Goal: Task Accomplishment & Management: Use online tool/utility

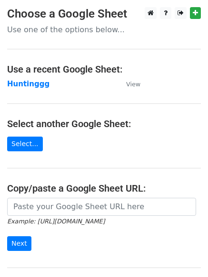
click at [15, 77] on main "Choose a Google Sheet Use one of the options below... Use a recent Google Sheet…" at bounding box center [104, 154] width 208 height 295
click at [19, 86] on strong "Huntinggg" at bounding box center [28, 84] width 42 height 9
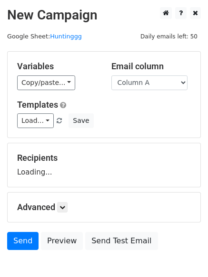
scroll to position [54, 0]
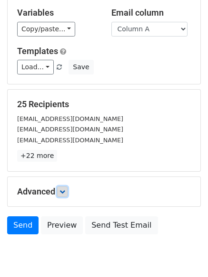
click at [61, 190] on link at bounding box center [62, 192] width 10 height 10
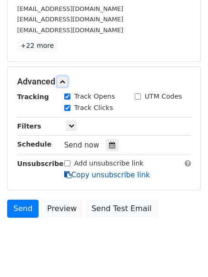
scroll to position [180, 0]
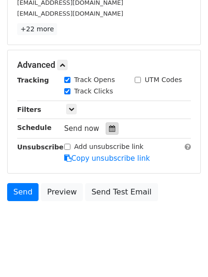
click at [107, 123] on div at bounding box center [111, 129] width 13 height 12
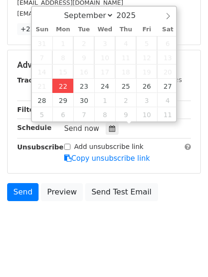
type input "2025-09-22 12:00"
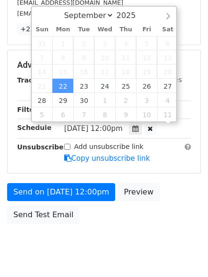
scroll to position [0, 0]
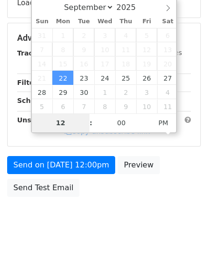
type input "4"
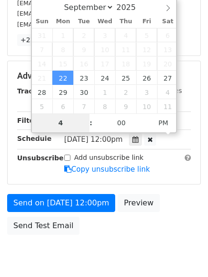
scroll to position [180, 0]
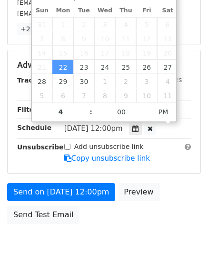
type input "2025-09-22 16:00"
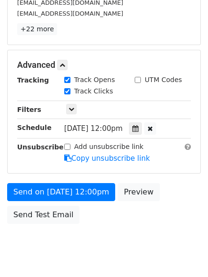
click at [92, 242] on body "New Campaign Daily emails left: 50 Google Sheet: Huntinggg Variables Copy/paste…" at bounding box center [104, 47] width 208 height 440
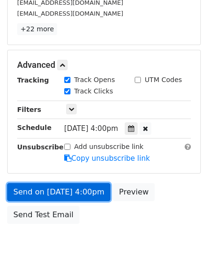
click at [66, 188] on link "Send on Sep 22 at 4:00pm" at bounding box center [58, 192] width 103 height 18
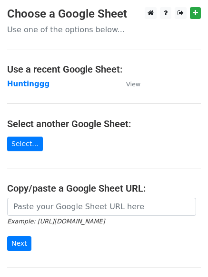
click at [25, 89] on td "Huntinggg" at bounding box center [61, 84] width 109 height 11
click at [25, 83] on strong "Huntinggg" at bounding box center [28, 84] width 42 height 9
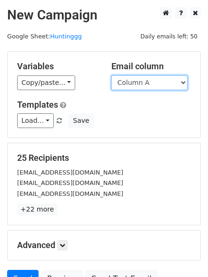
click at [154, 85] on select "Column A Column B Column C Column D Column E Column F" at bounding box center [149, 83] width 76 height 15
select select "Column B"
click at [111, 76] on select "Column A Column B Column C Column D Column E Column F" at bounding box center [149, 83] width 76 height 15
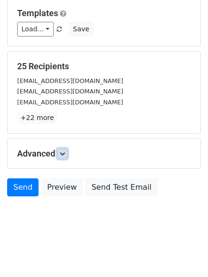
click at [63, 151] on icon at bounding box center [62, 154] width 6 height 6
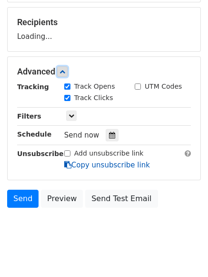
scroll to position [136, 0]
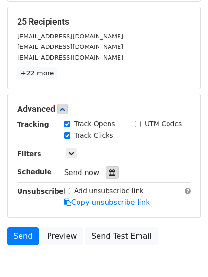
click at [105, 168] on div at bounding box center [111, 173] width 13 height 12
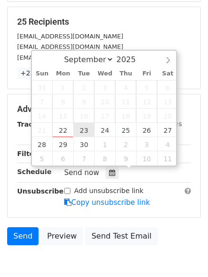
type input "2025-09-23 12:00"
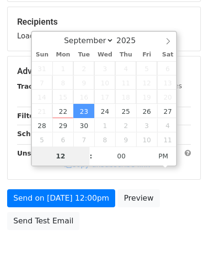
type input "5"
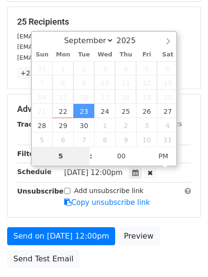
scroll to position [208, 0]
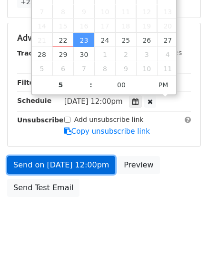
type input "2025-09-23 17:00"
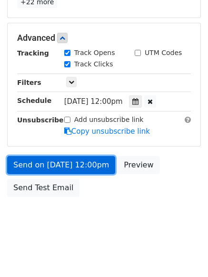
click at [55, 162] on link "Send on Sep 23 at 12:00pm" at bounding box center [61, 165] width 108 height 18
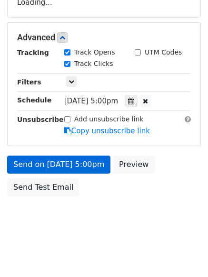
scroll to position [170, 0]
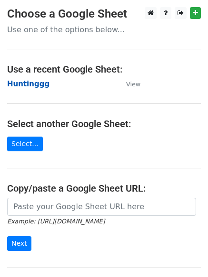
click at [17, 85] on strong "Huntinggg" at bounding box center [28, 84] width 42 height 9
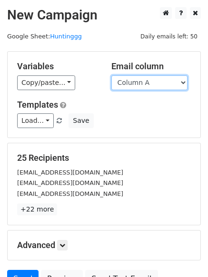
click at [134, 86] on select "Column A Column B Column C Column D Column E Column F" at bounding box center [149, 83] width 76 height 15
select select "Column C"
click at [111, 76] on select "Column A Column B Column C Column D Column E Column F" at bounding box center [149, 83] width 76 height 15
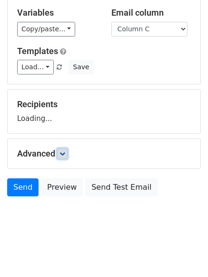
click at [67, 149] on link at bounding box center [62, 154] width 10 height 10
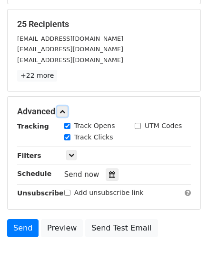
scroll to position [180, 0]
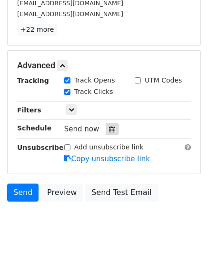
click at [108, 135] on div at bounding box center [111, 129] width 13 height 12
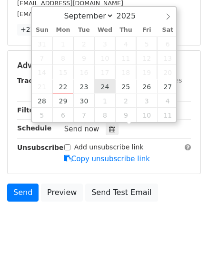
type input "2025-09-24 12:00"
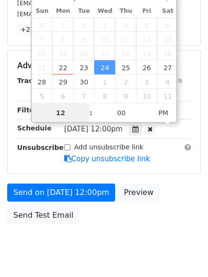
scroll to position [0, 0]
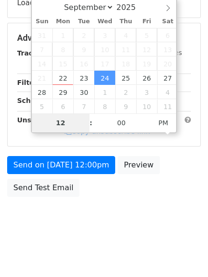
type input "6"
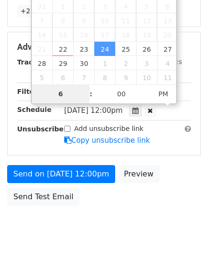
scroll to position [208, 0]
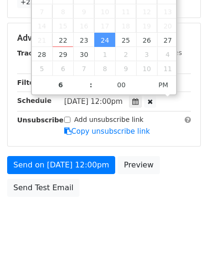
type input "2025-09-24 18:00"
click at [66, 154] on form "Variables Copy/paste... {{Column A}} {{Column B}} {{Column C}} {{Column D}} {{C…" at bounding box center [103, 23] width 193 height 358
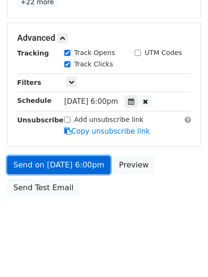
click at [66, 166] on link "Send on Sep 24 at 6:00pm" at bounding box center [58, 165] width 103 height 18
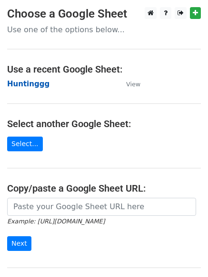
click at [23, 86] on strong "Huntinggg" at bounding box center [28, 84] width 42 height 9
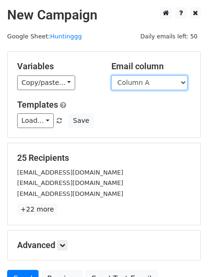
click at [133, 82] on select "Column A Column B Column C Column D Column E Column F" at bounding box center [149, 83] width 76 height 15
select select "Column D"
click at [111, 76] on select "Column A Column B Column C Column D Column E Column F" at bounding box center [149, 83] width 76 height 15
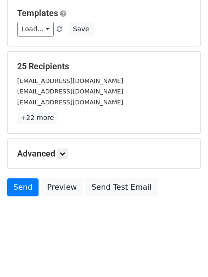
click at [71, 151] on h5 "Advanced" at bounding box center [103, 154] width 173 height 10
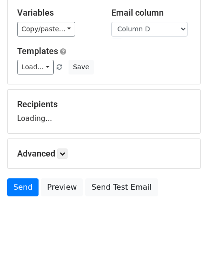
click at [71, 150] on h5 "Advanced" at bounding box center [103, 154] width 173 height 10
click at [69, 151] on h5 "Advanced" at bounding box center [103, 154] width 173 height 10
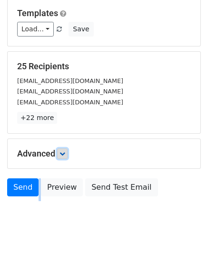
click at [67, 152] on link at bounding box center [62, 154] width 10 height 10
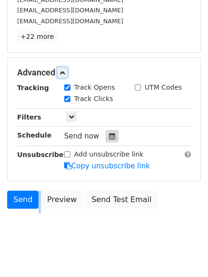
scroll to position [177, 0]
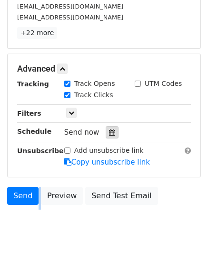
click at [109, 132] on icon at bounding box center [112, 132] width 6 height 7
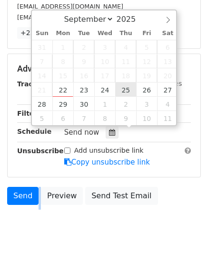
type input "2025-09-25 12:00"
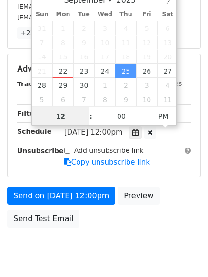
scroll to position [0, 0]
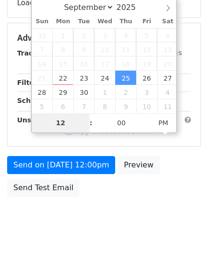
type input "7"
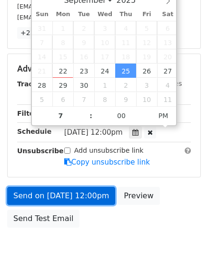
type input "2025-09-25 19:00"
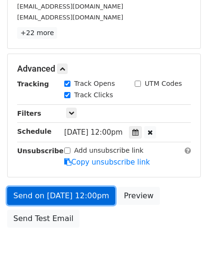
click at [76, 194] on link "Send on Sep 25 at 12:00pm" at bounding box center [61, 196] width 108 height 18
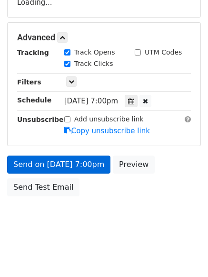
scroll to position [170, 0]
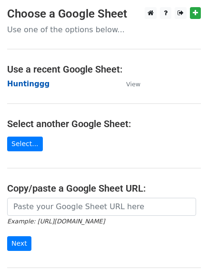
click at [28, 82] on strong "Huntinggg" at bounding box center [28, 84] width 42 height 9
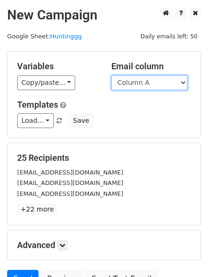
click at [144, 85] on select "Column A Column B Column C Column D Column E Column F" at bounding box center [149, 83] width 76 height 15
select select "Column E"
click at [111, 76] on select "Column A Column B Column C Column D Column E Column F" at bounding box center [149, 83] width 76 height 15
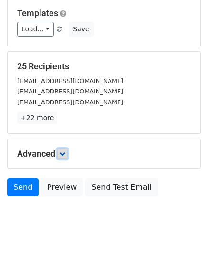
click at [63, 154] on icon at bounding box center [62, 154] width 6 height 6
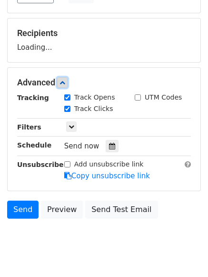
scroll to position [127, 0]
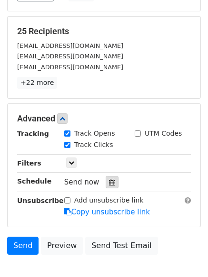
drag, startPoint x: 105, startPoint y: 180, endPoint x: 119, endPoint y: 164, distance: 20.9
click at [109, 180] on icon at bounding box center [112, 182] width 6 height 7
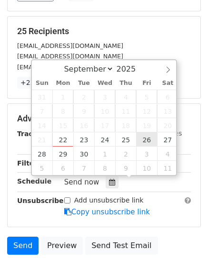
type input "2025-09-26 12:00"
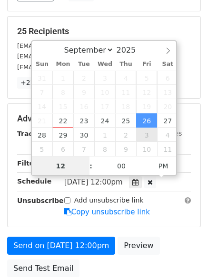
scroll to position [0, 0]
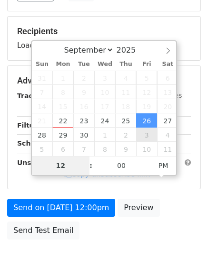
type input "8"
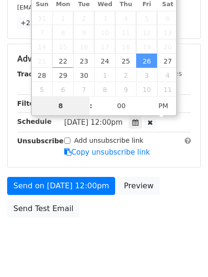
scroll to position [208, 0]
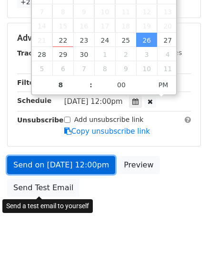
type input "2025-09-26 20:00"
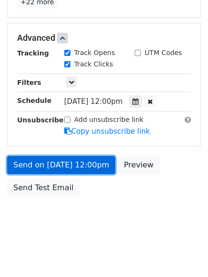
click at [72, 164] on link "Send on Sep 26 at 12:00pm" at bounding box center [61, 165] width 108 height 18
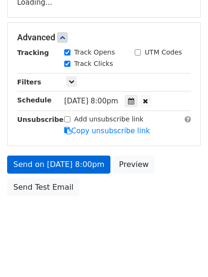
scroll to position [170, 0]
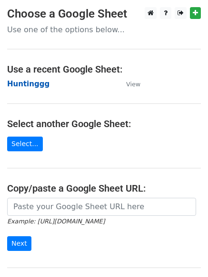
click at [18, 81] on strong "Huntinggg" at bounding box center [28, 84] width 42 height 9
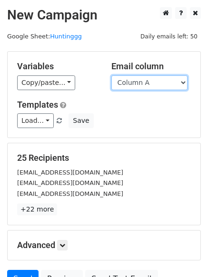
click at [142, 86] on select "Column A Column B Column C Column D Column E Column F" at bounding box center [149, 83] width 76 height 15
select select "Column F"
click at [111, 76] on select "Column A Column B Column C Column D Column E Column F" at bounding box center [149, 83] width 76 height 15
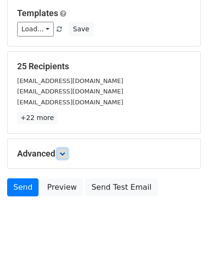
click at [62, 149] on link at bounding box center [62, 154] width 10 height 10
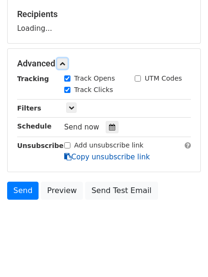
scroll to position [145, 0]
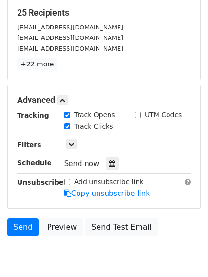
drag, startPoint x: 115, startPoint y: 164, endPoint x: 105, endPoint y: 167, distance: 10.4
click at [115, 163] on div "Send now" at bounding box center [120, 164] width 112 height 13
click at [109, 167] on icon at bounding box center [112, 164] width 6 height 7
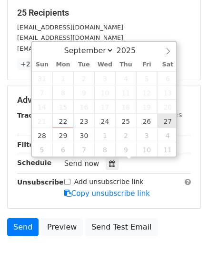
type input "[DATE] 12:00"
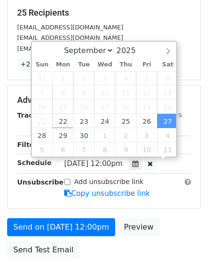
scroll to position [0, 0]
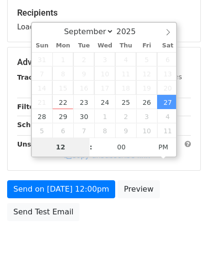
type input "9"
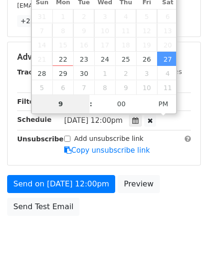
scroll to position [208, 0]
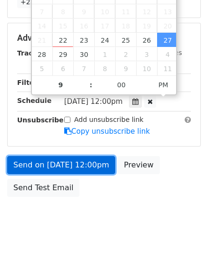
type input "[DATE] 21:00"
click at [69, 162] on link "Send on [DATE] 12:00pm" at bounding box center [61, 165] width 108 height 18
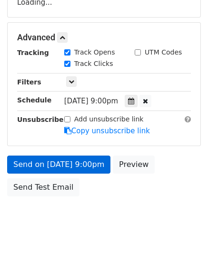
scroll to position [170, 0]
